Goal: Find specific page/section: Find specific page/section

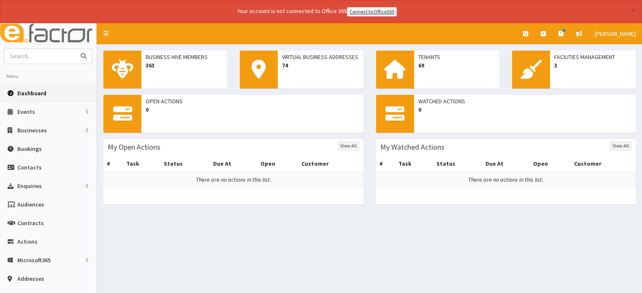
click at [28, 51] on input "text" at bounding box center [40, 56] width 71 height 15
type input "North Lincolnshire Council"
click at [75, 49] on button "submit" at bounding box center [83, 56] width 17 height 15
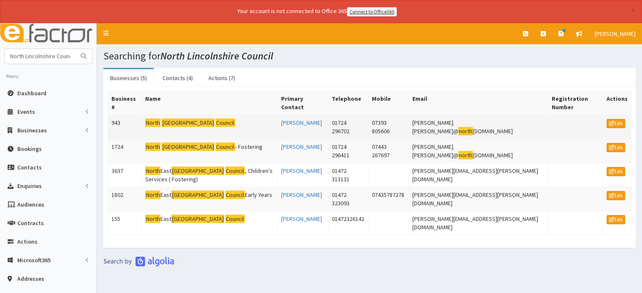
click at [216, 119] on mark "[GEOGRAPHIC_DATA]" at bounding box center [225, 123] width 19 height 9
